Goal: Navigation & Orientation: Find specific page/section

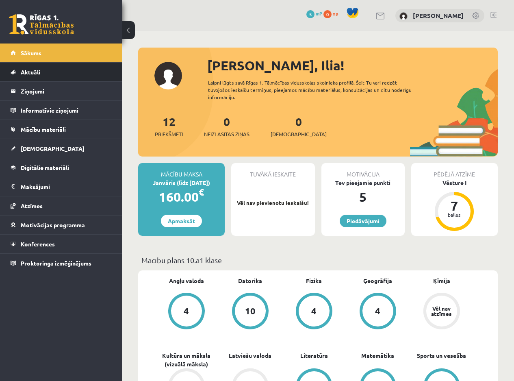
click at [62, 71] on link "Aktuāli" at bounding box center [61, 72] width 101 height 19
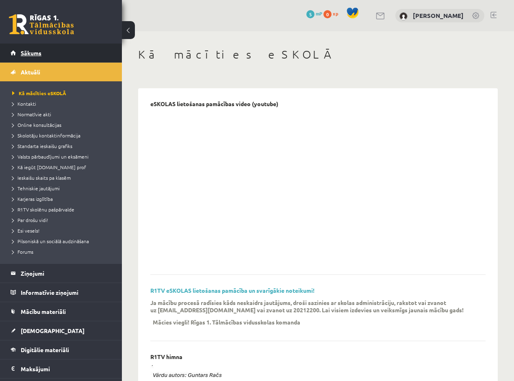
click at [49, 55] on link "Sākums" at bounding box center [61, 52] width 101 height 19
